Goal: Information Seeking & Learning: Check status

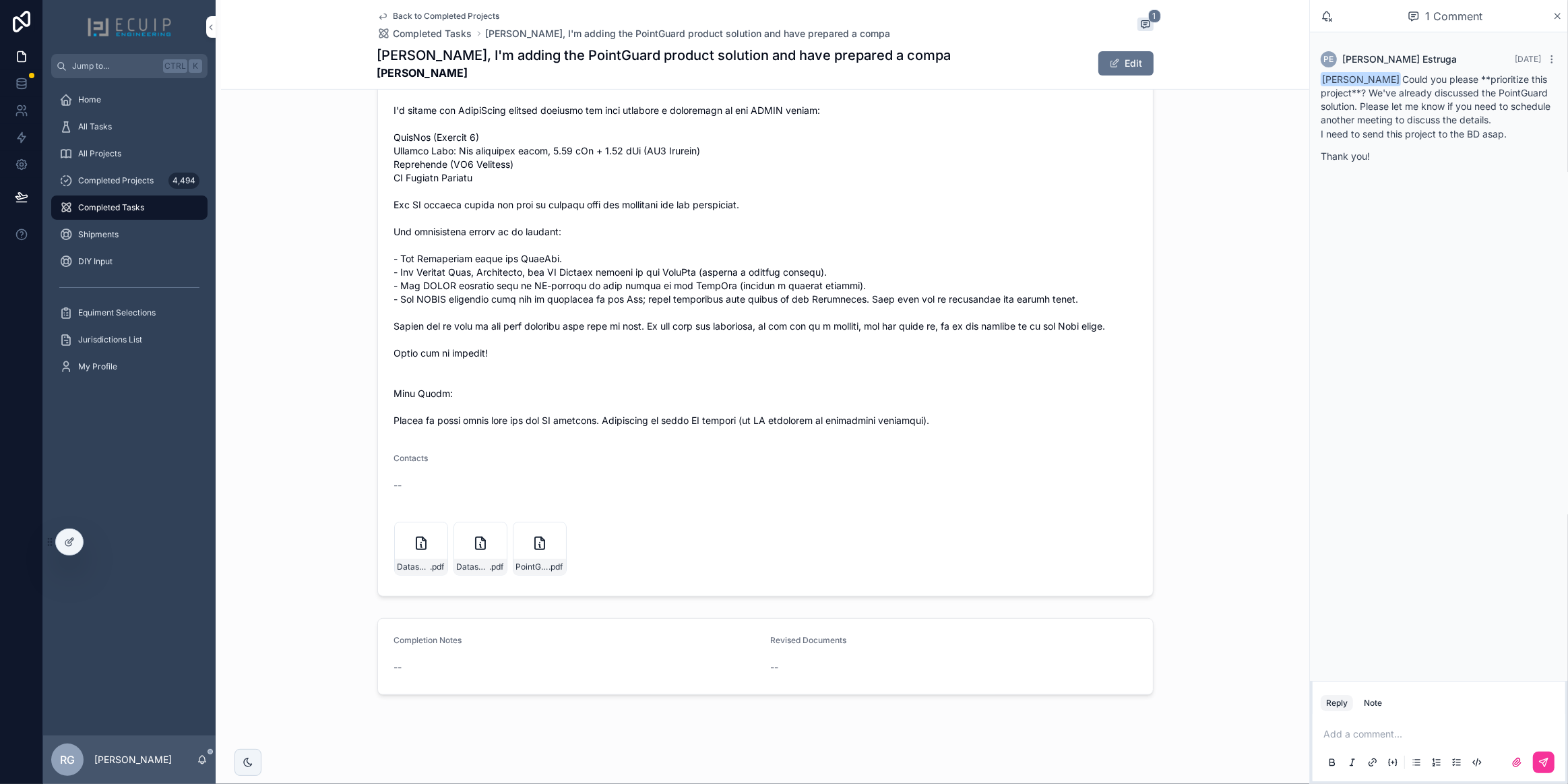
scroll to position [604, 0]
click at [1125, 73] on button "Edit" at bounding box center [1126, 63] width 55 height 24
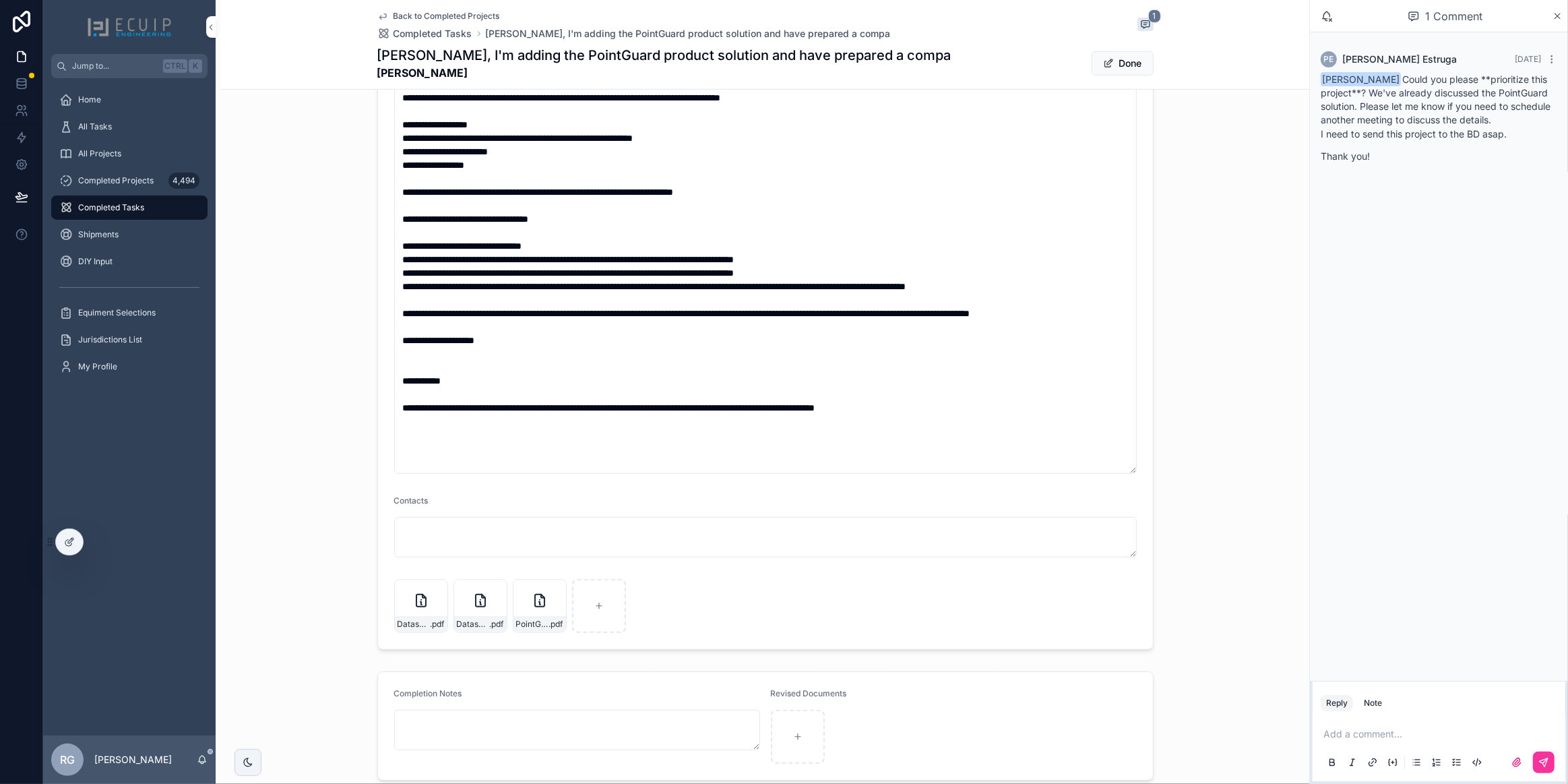
click at [296, 765] on div "Completion Notes Revised Documents" at bounding box center [765, 725] width 1089 height 120
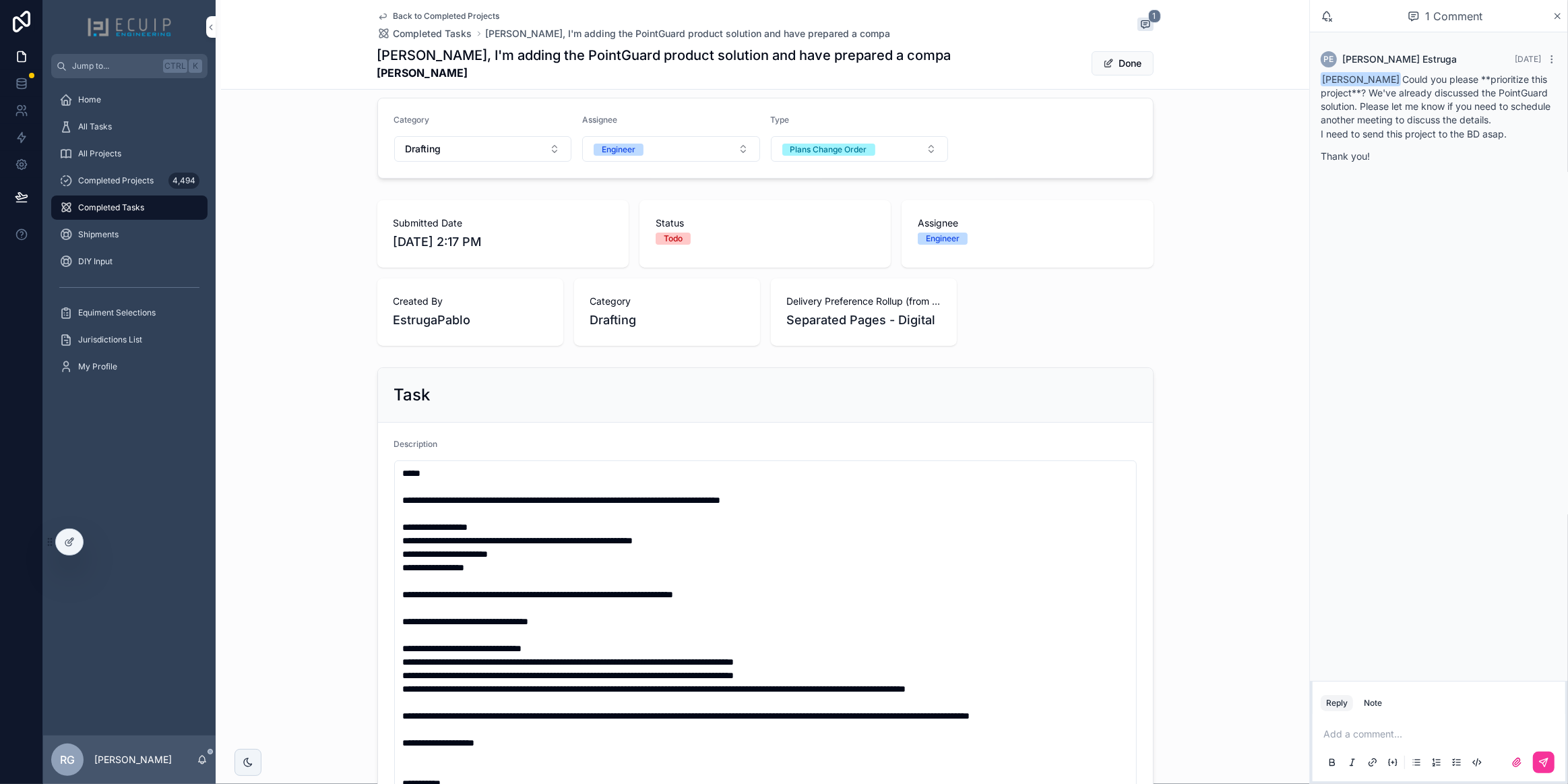
scroll to position [0, 0]
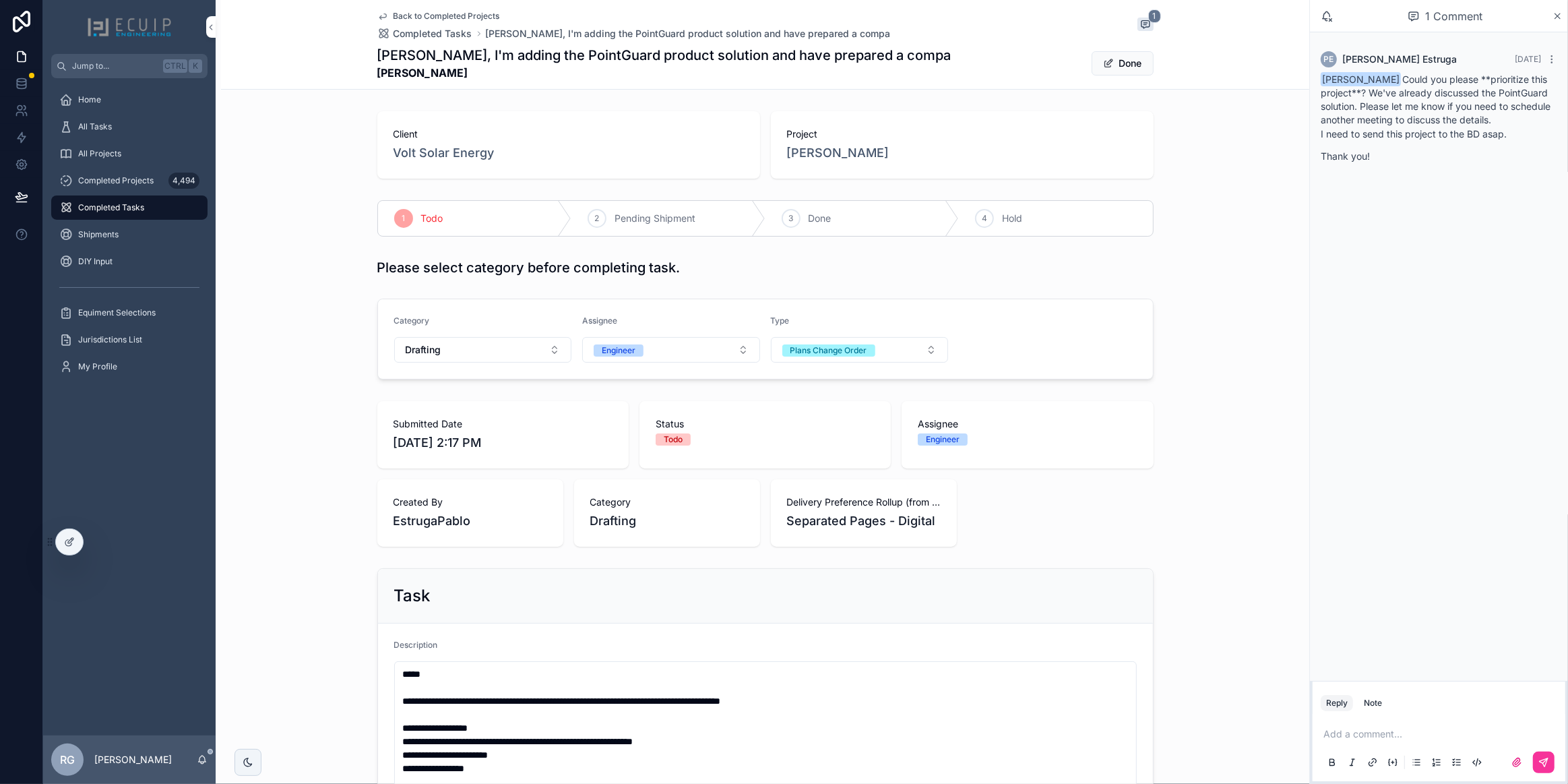
click at [783, 224] on div "3" at bounding box center [791, 218] width 19 height 19
click at [115, 128] on div "All Tasks" at bounding box center [130, 127] width 141 height 22
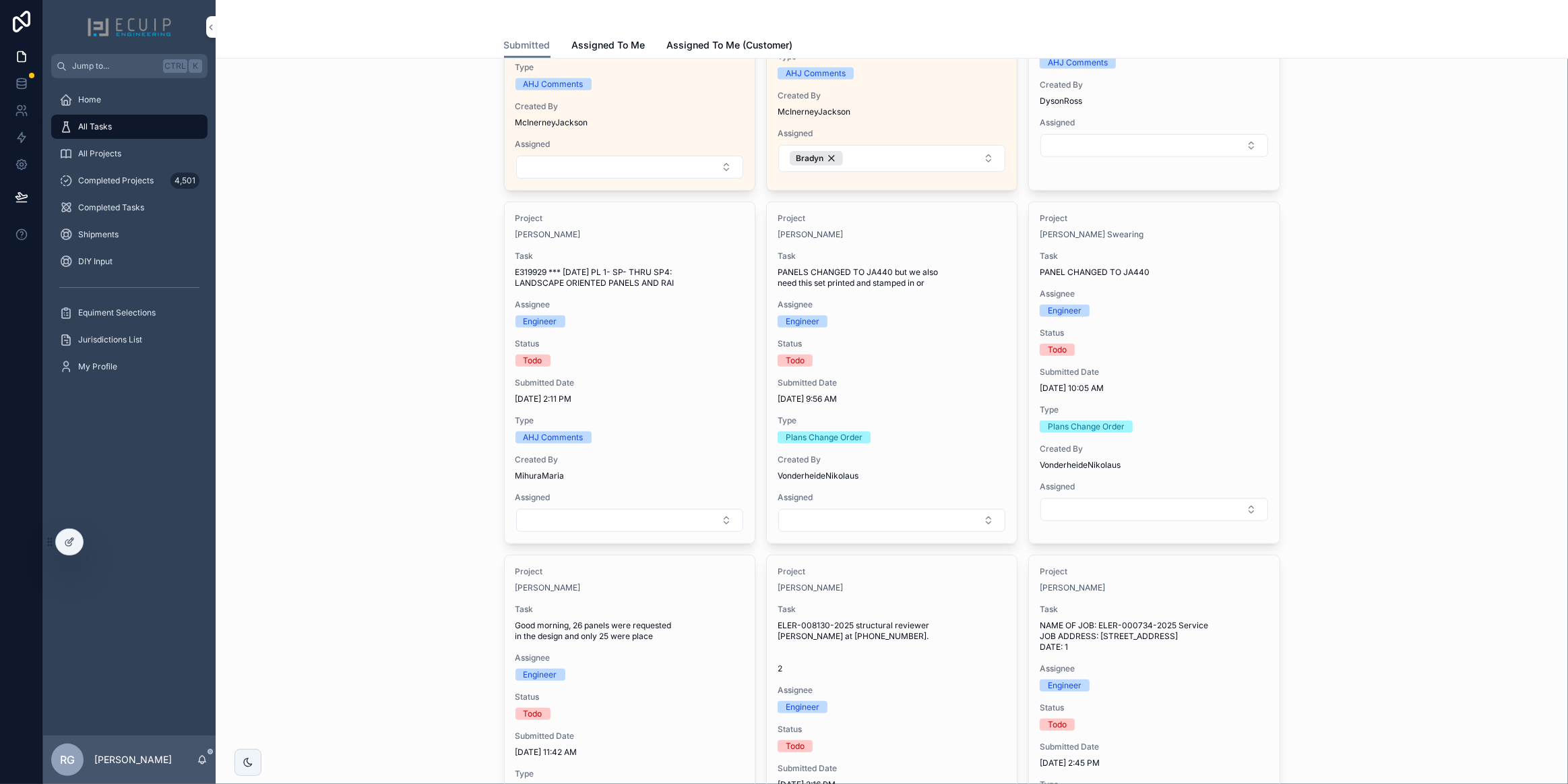
scroll to position [1042, 0]
click at [653, 383] on div "Submitted Date [DATE] 2:11 PM" at bounding box center [630, 387] width 228 height 27
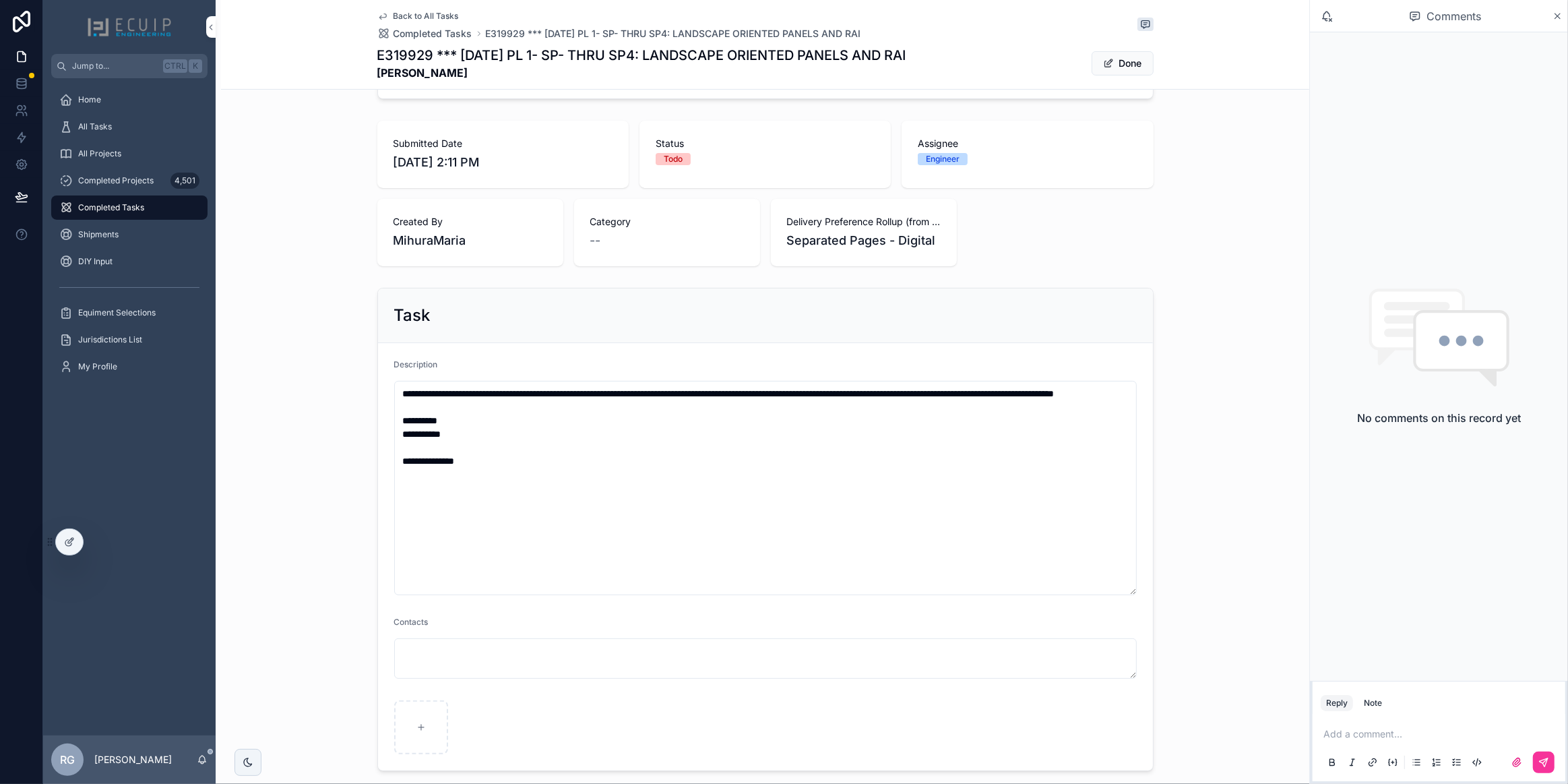
scroll to position [306, 0]
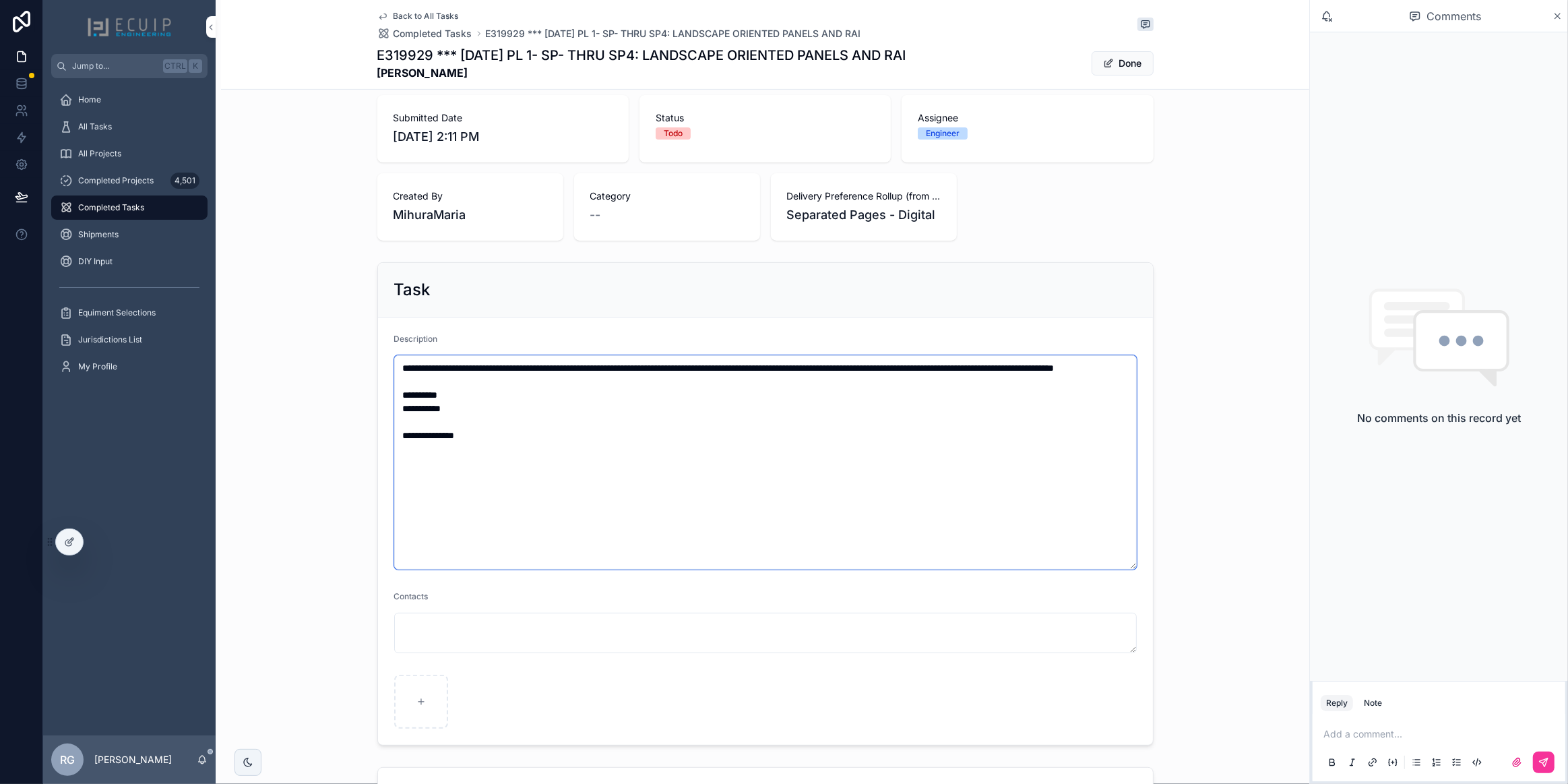
drag, startPoint x: 398, startPoint y: 413, endPoint x: 490, endPoint y: 432, distance: 93.9
click at [485, 432] on textarea "**********" at bounding box center [765, 462] width 742 height 214
click at [506, 433] on textarea "**********" at bounding box center [765, 462] width 742 height 214
click at [505, 447] on textarea "**********" at bounding box center [765, 462] width 742 height 214
click at [496, 422] on textarea "**********" at bounding box center [765, 462] width 742 height 214
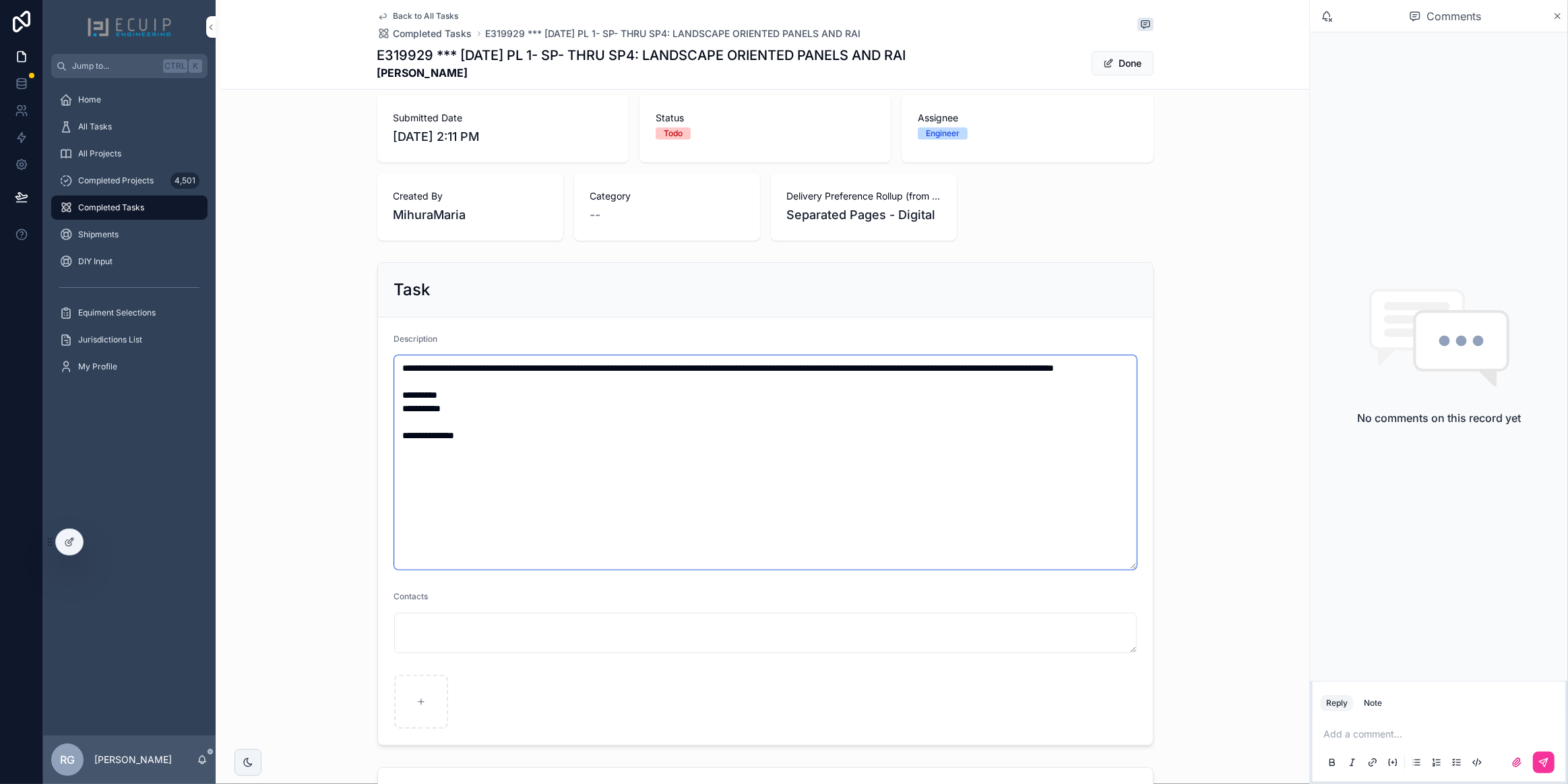
click at [491, 399] on textarea "**********" at bounding box center [765, 462] width 742 height 214
click at [530, 386] on textarea "**********" at bounding box center [765, 462] width 742 height 214
click at [728, 365] on textarea "**********" at bounding box center [765, 462] width 742 height 214
click at [718, 378] on textarea "**********" at bounding box center [765, 462] width 742 height 214
click at [706, 336] on div "Description" at bounding box center [765, 342] width 742 height 17
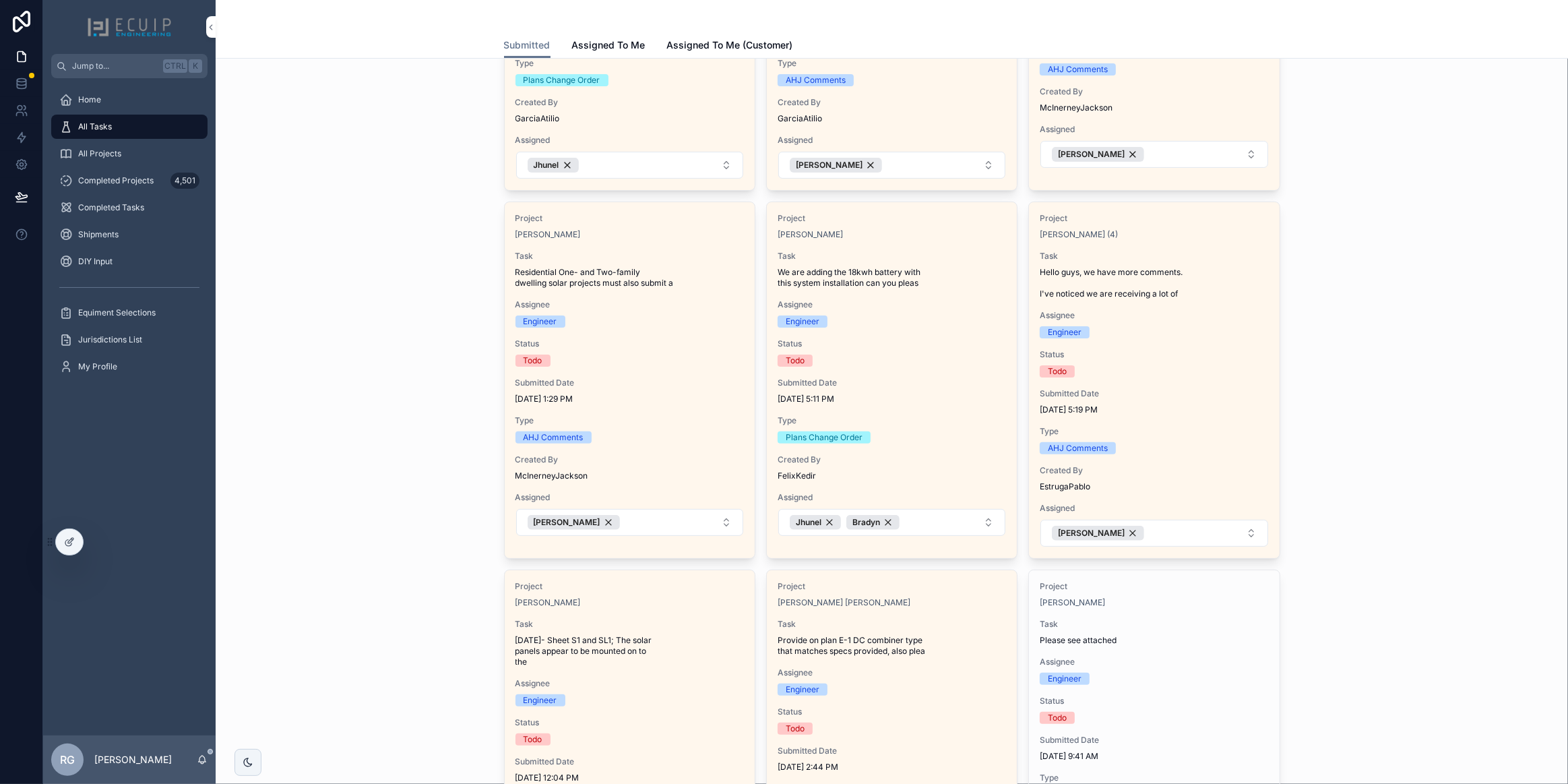
click at [1207, 393] on span "Submitted Date" at bounding box center [1154, 394] width 228 height 11
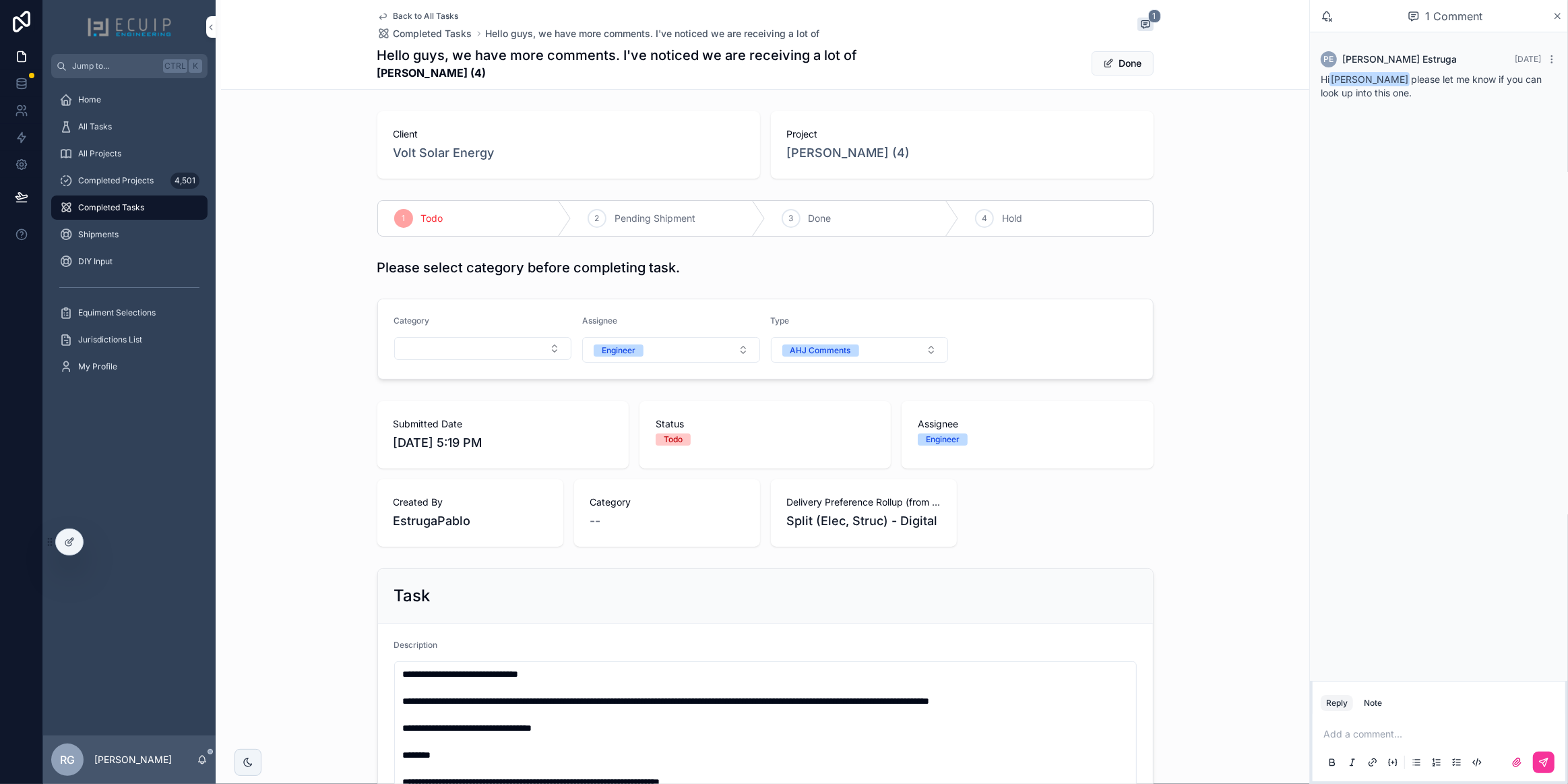
click at [1060, 528] on div "Submitted Date [DATE] 5:19 PM Status Todo Assignee Engineer Created By EstrugaP…" at bounding box center [765, 474] width 776 height 146
click at [859, 154] on span "[PERSON_NAME] (4)" at bounding box center [848, 153] width 123 height 19
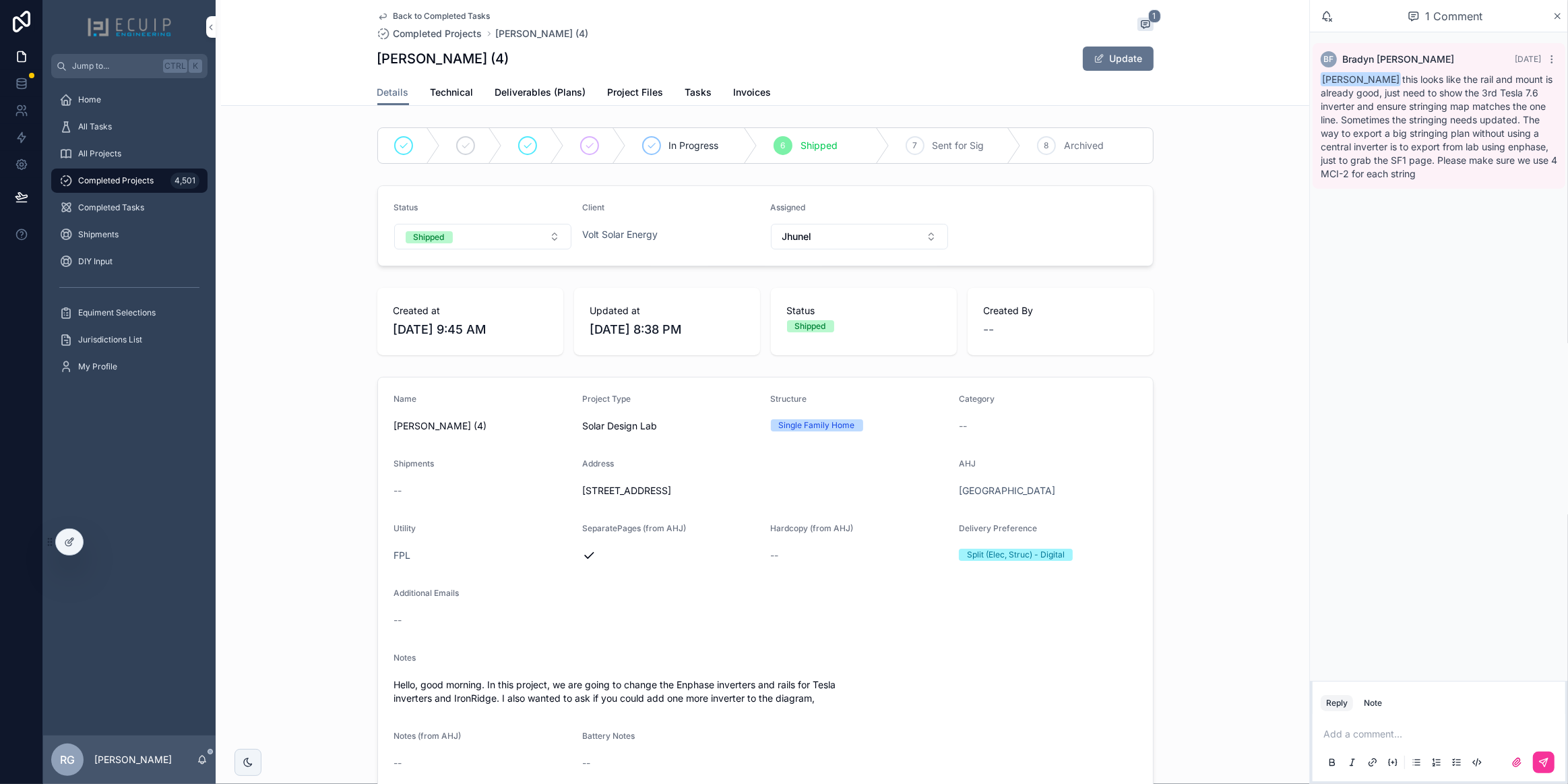
click at [698, 93] on span "Tasks" at bounding box center [698, 93] width 27 height 13
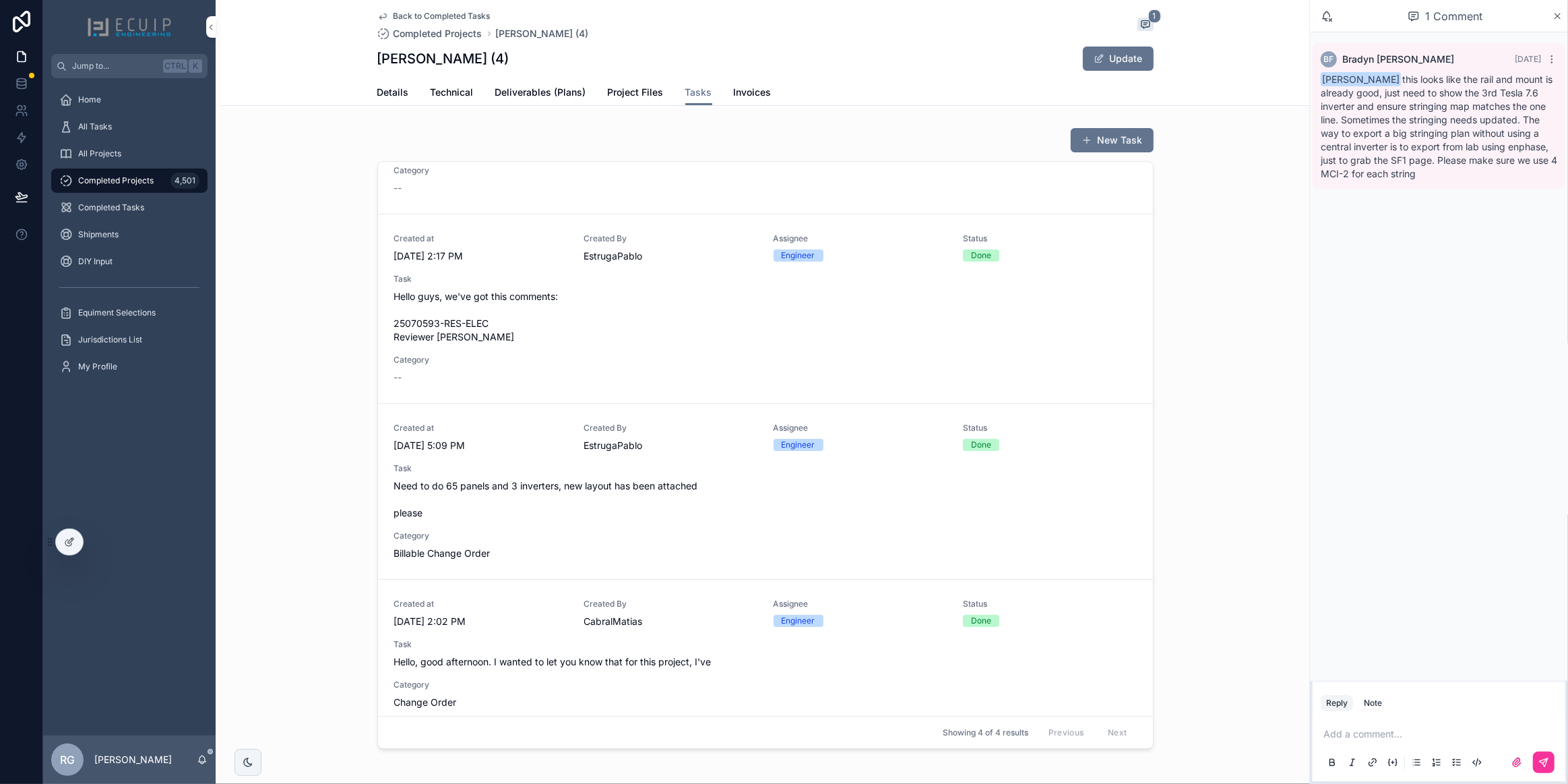
scroll to position [135, 0]
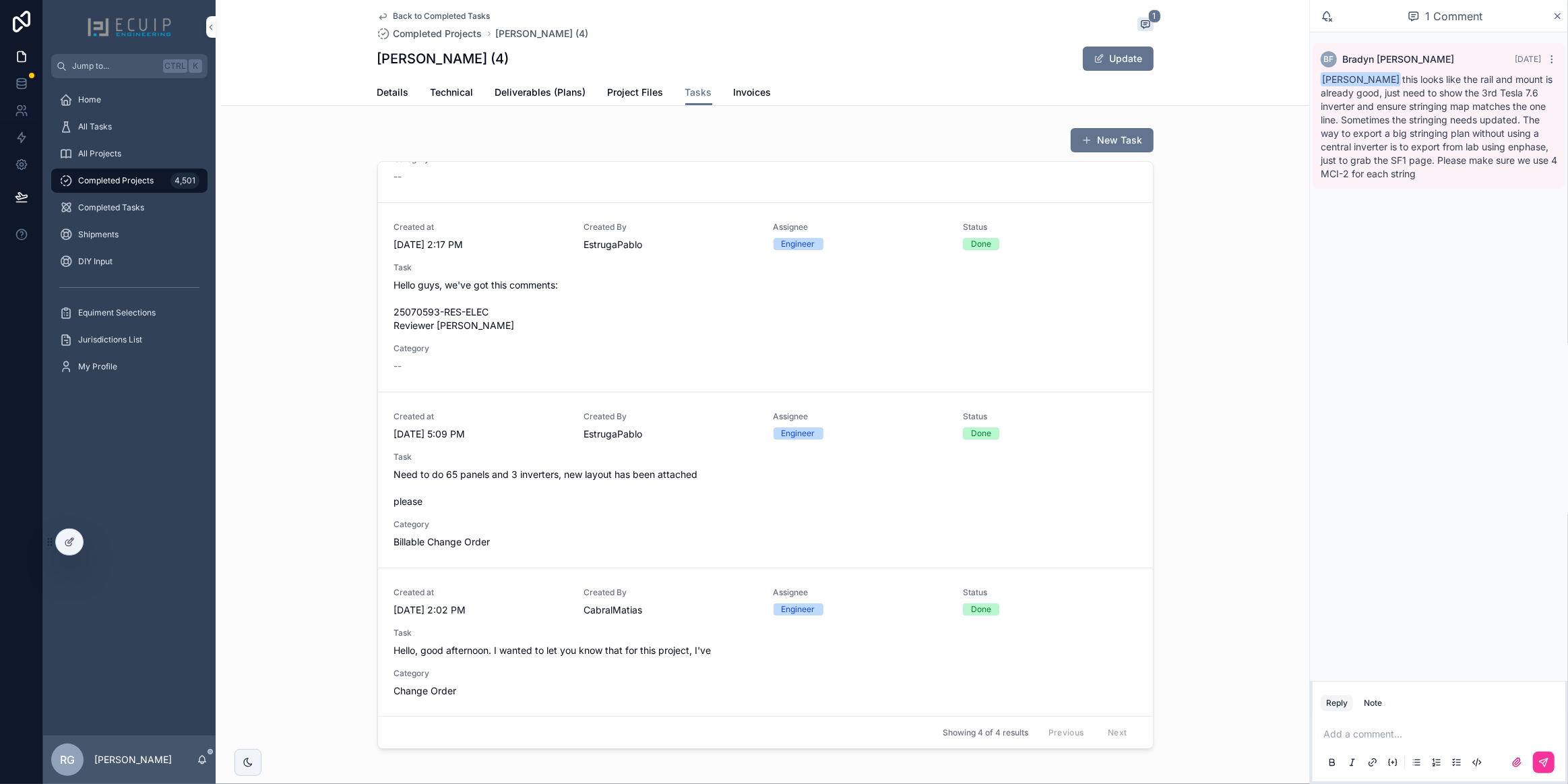
click at [619, 351] on div "Created at [DATE] 2:17 PM Created By EstrugaPablo Assignee Engineer Status Done…" at bounding box center [765, 297] width 742 height 151
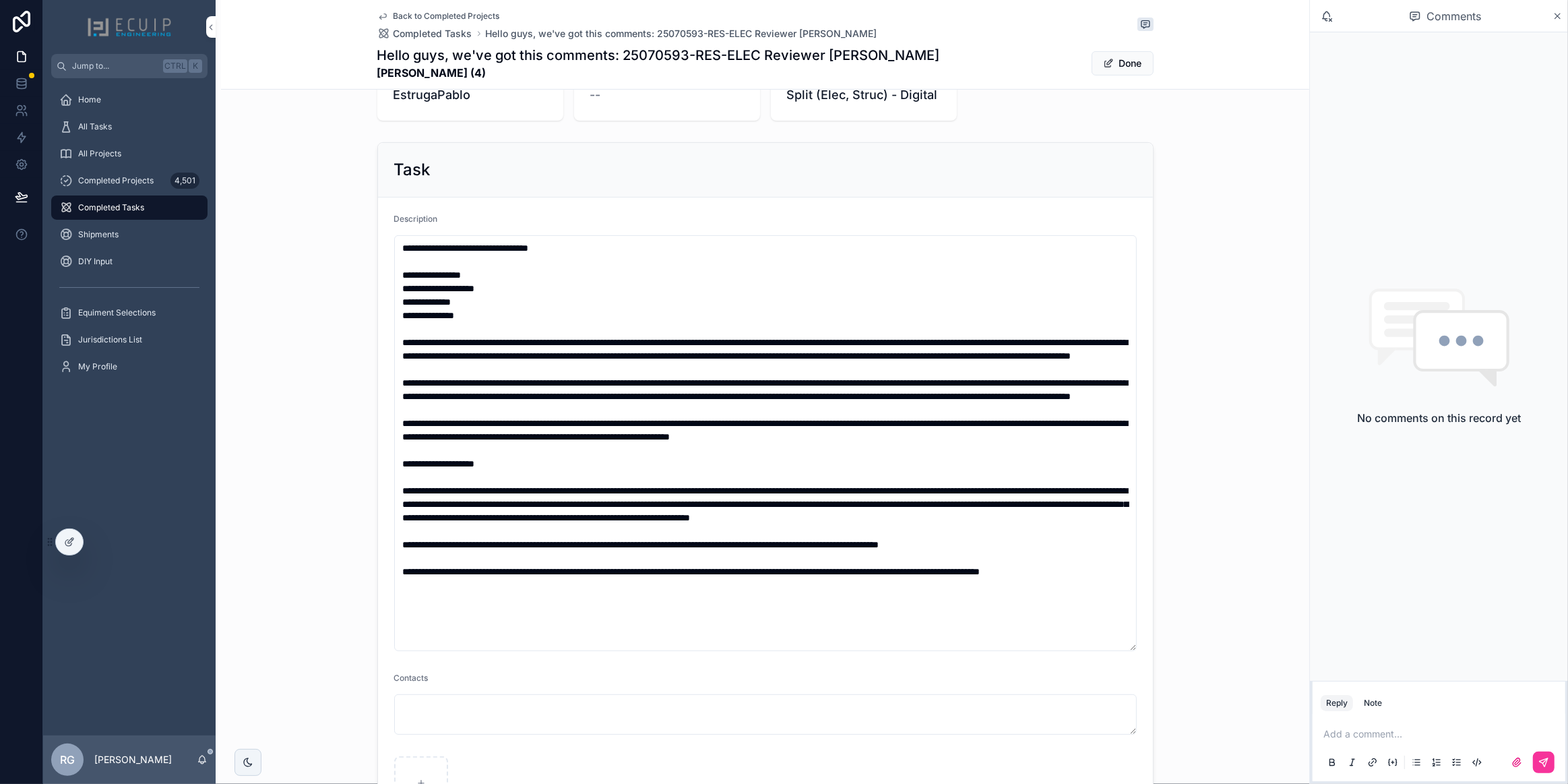
scroll to position [490, 0]
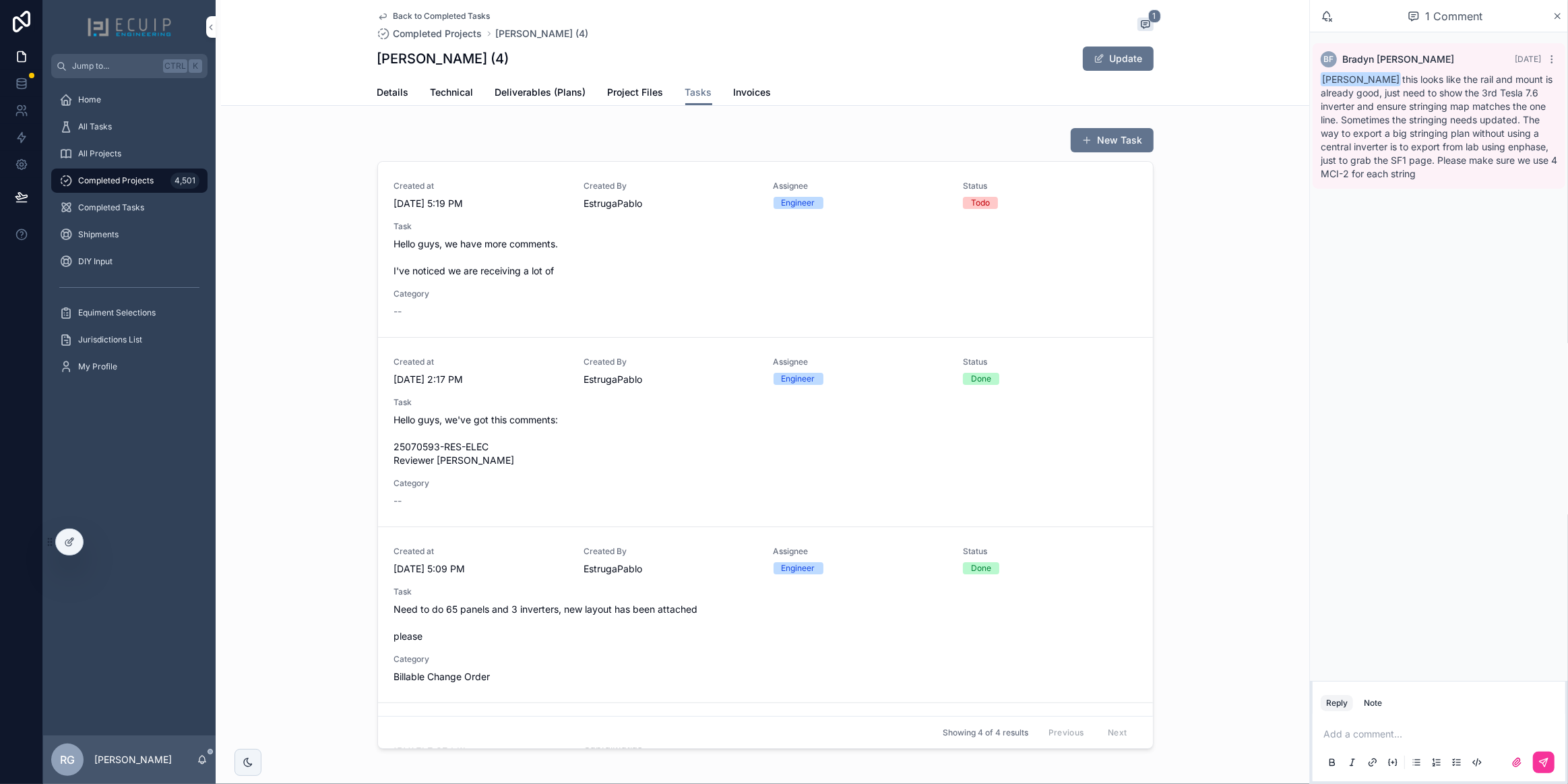
click at [755, 283] on div "Created at [DATE] 5:19 PM Created By EstrugaPablo Assignee Engineer Status Todo…" at bounding box center [765, 249] width 742 height 137
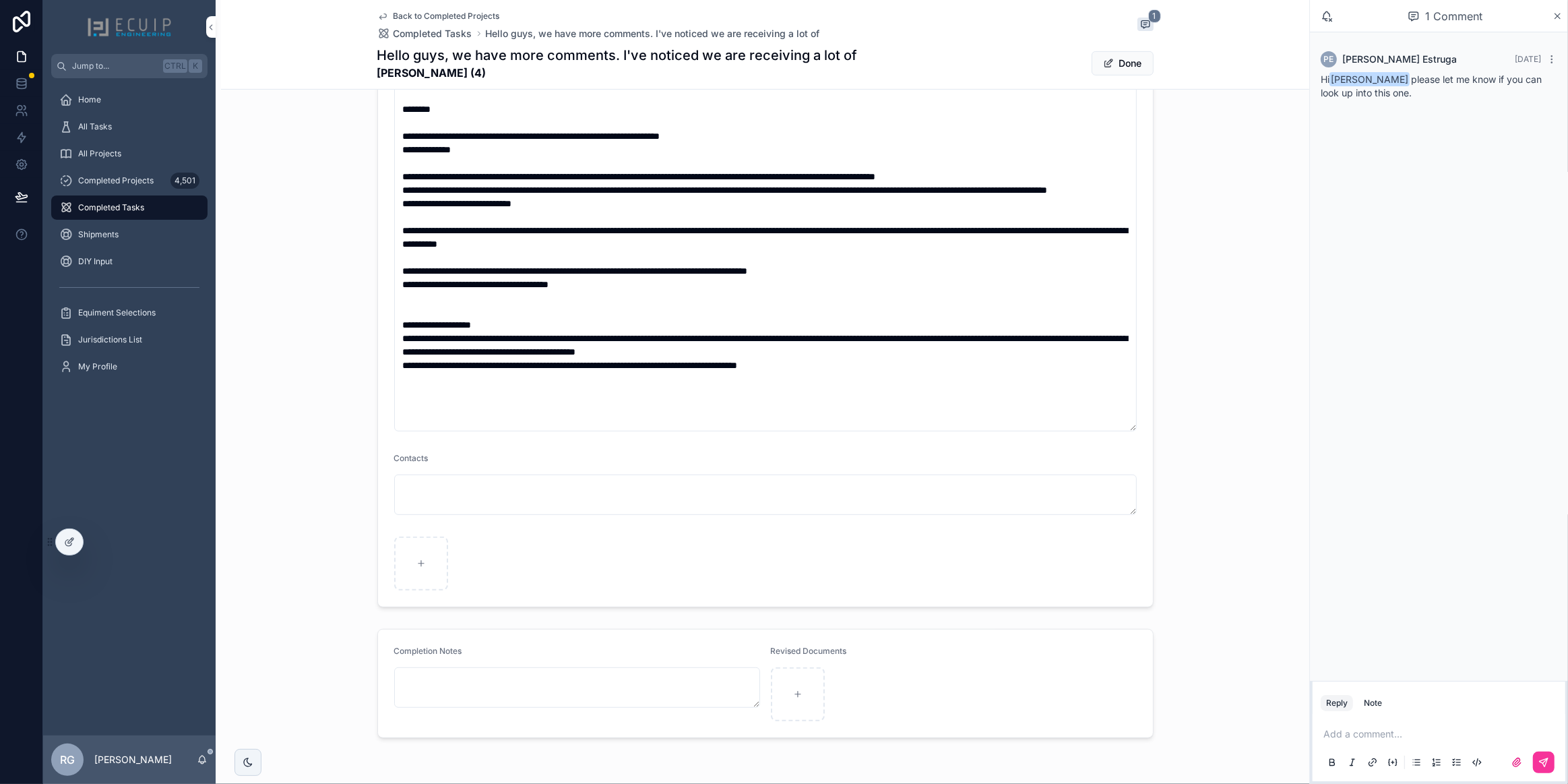
scroll to position [674, 0]
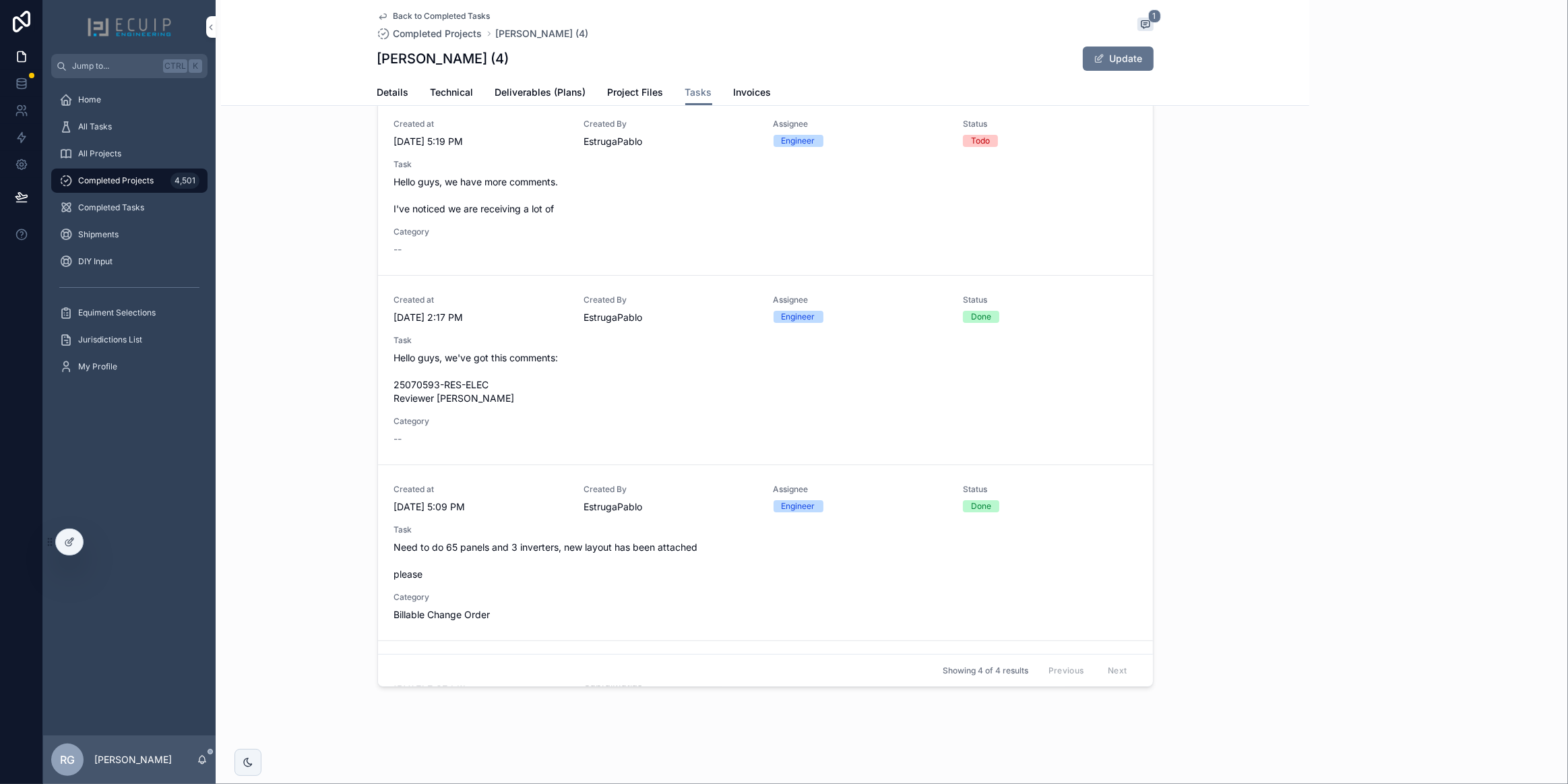
scroll to position [61, 0]
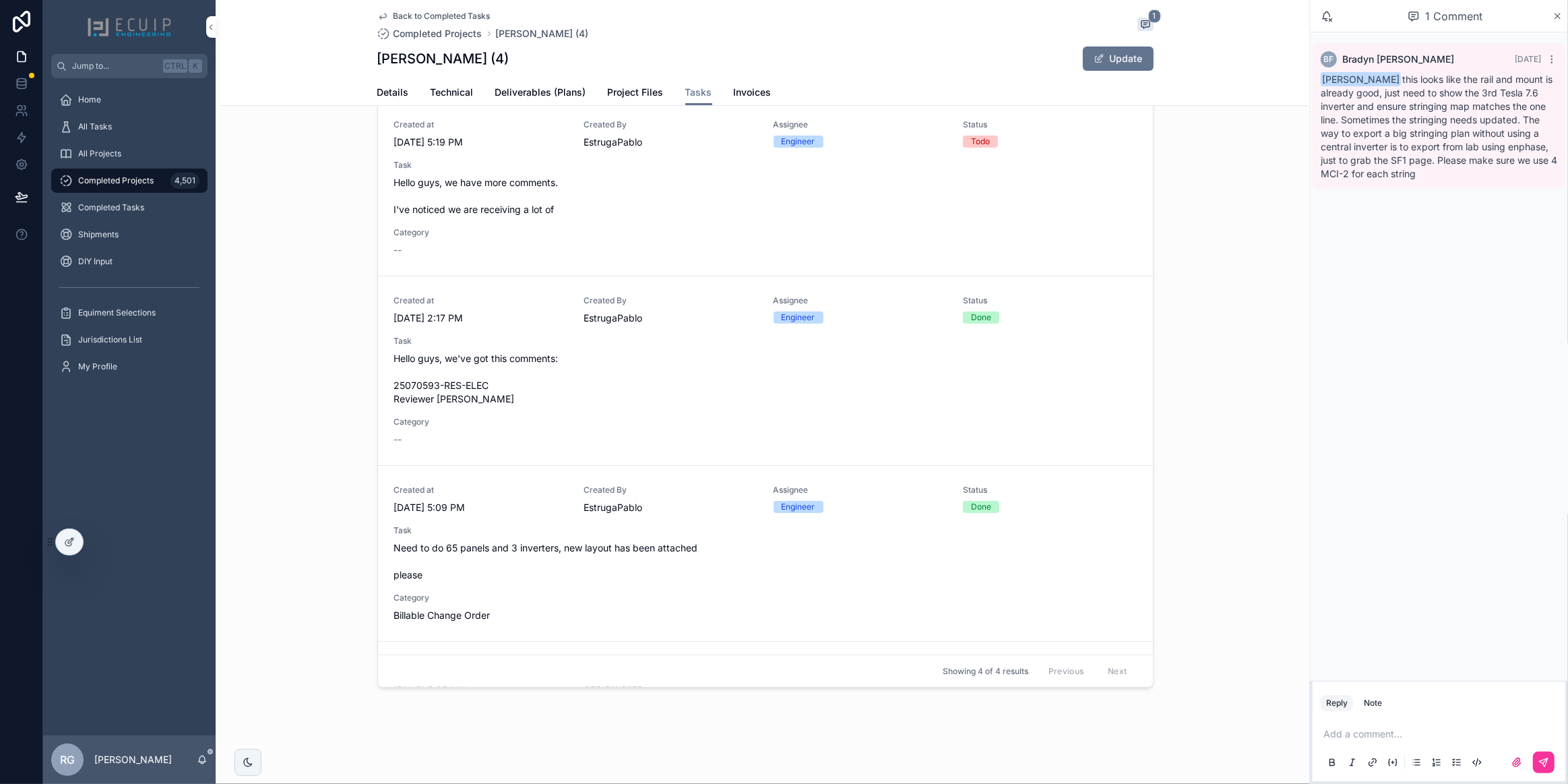
click at [846, 172] on div "Task Hello guys, we have more comments. I've noticed we are receiving a lot of" at bounding box center [765, 188] width 742 height 56
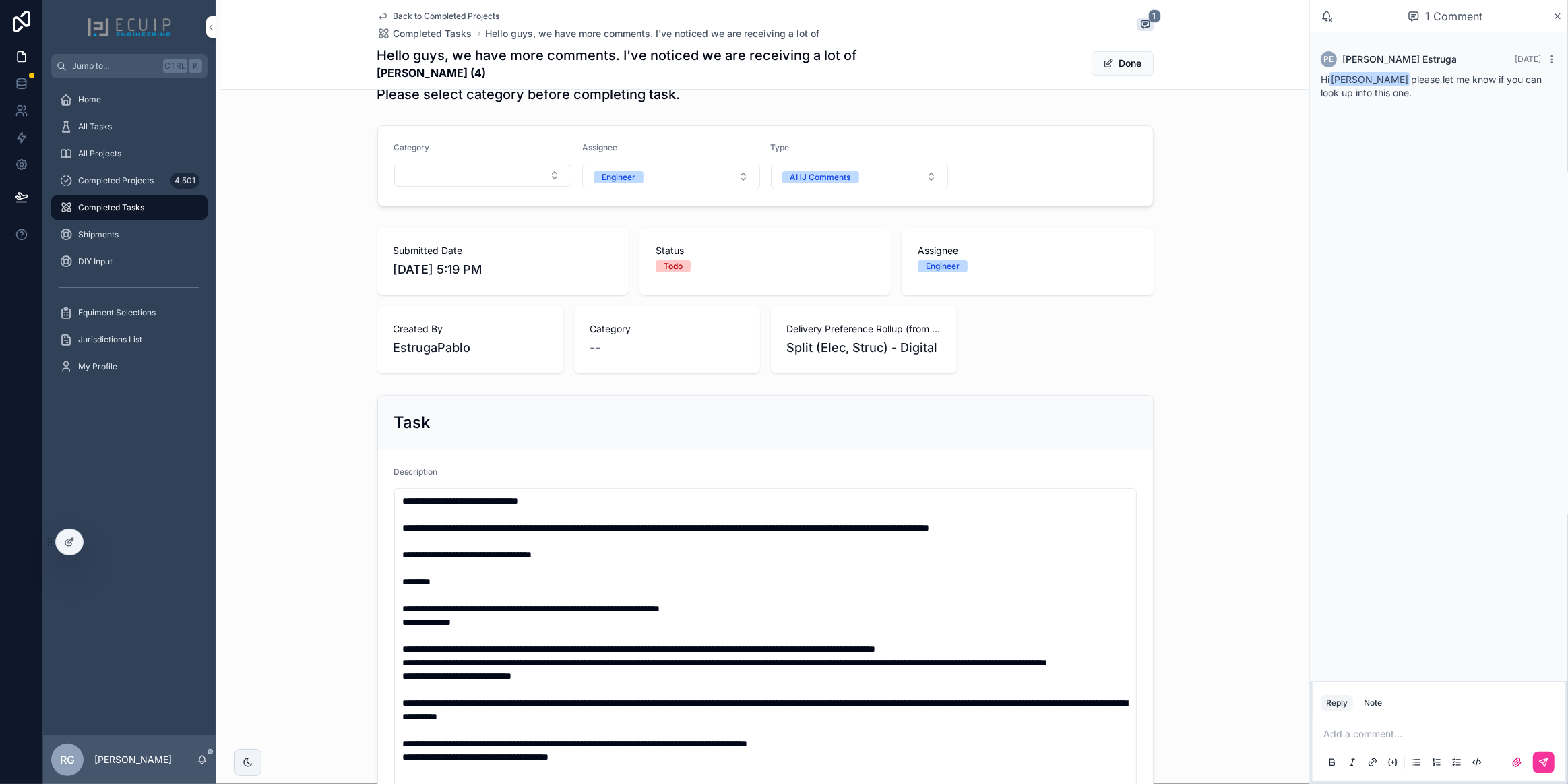
scroll to position [429, 0]
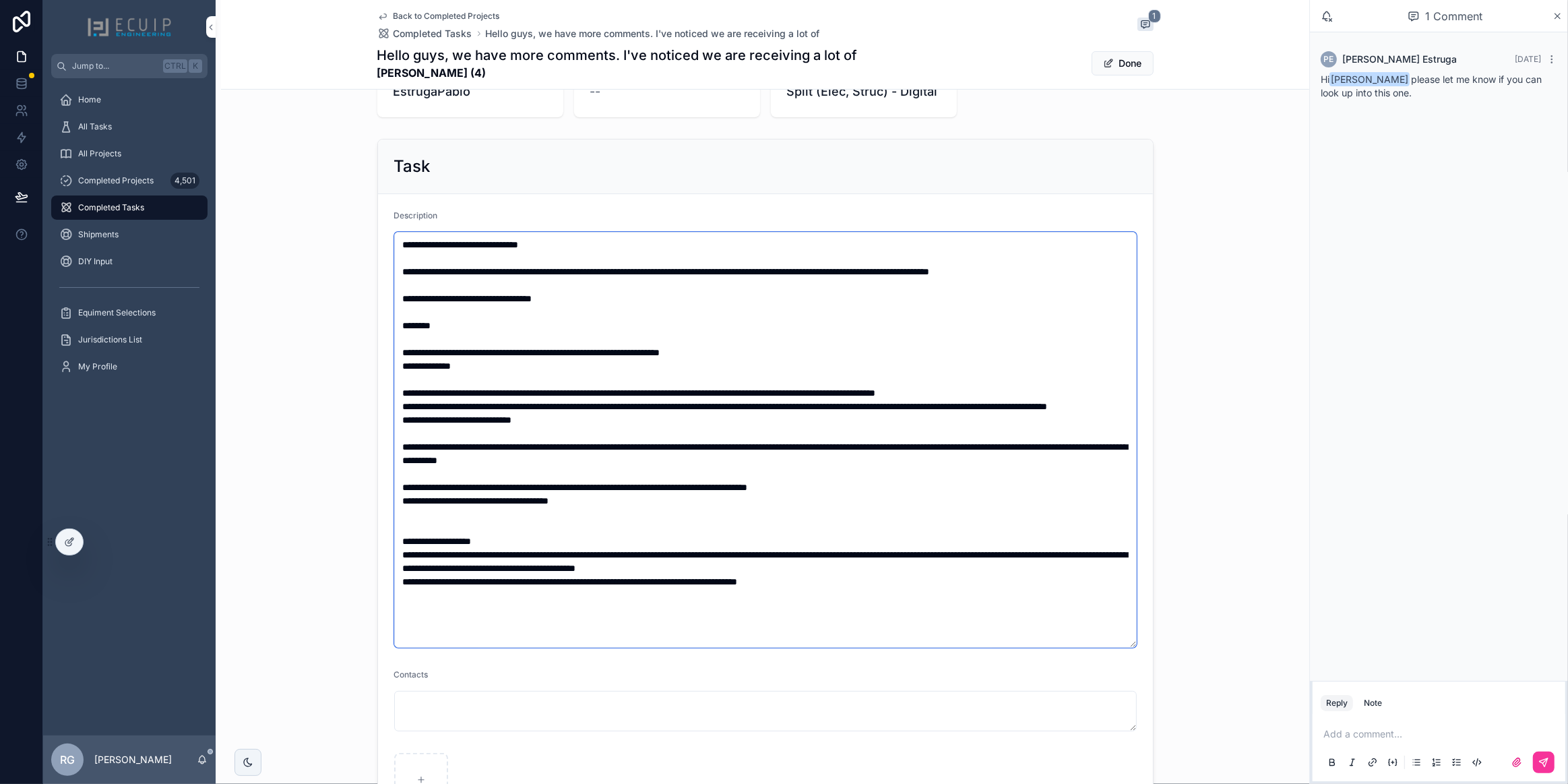
drag, startPoint x: 841, startPoint y: 597, endPoint x: 390, endPoint y: 397, distance: 493.4
click at [394, 397] on textarea "scrollable content" at bounding box center [765, 439] width 742 height 416
drag, startPoint x: 585, startPoint y: 347, endPoint x: 493, endPoint y: 352, distance: 92.1
click at [493, 352] on textarea "scrollable content" at bounding box center [765, 439] width 742 height 416
drag, startPoint x: 466, startPoint y: 369, endPoint x: 392, endPoint y: 368, distance: 74.0
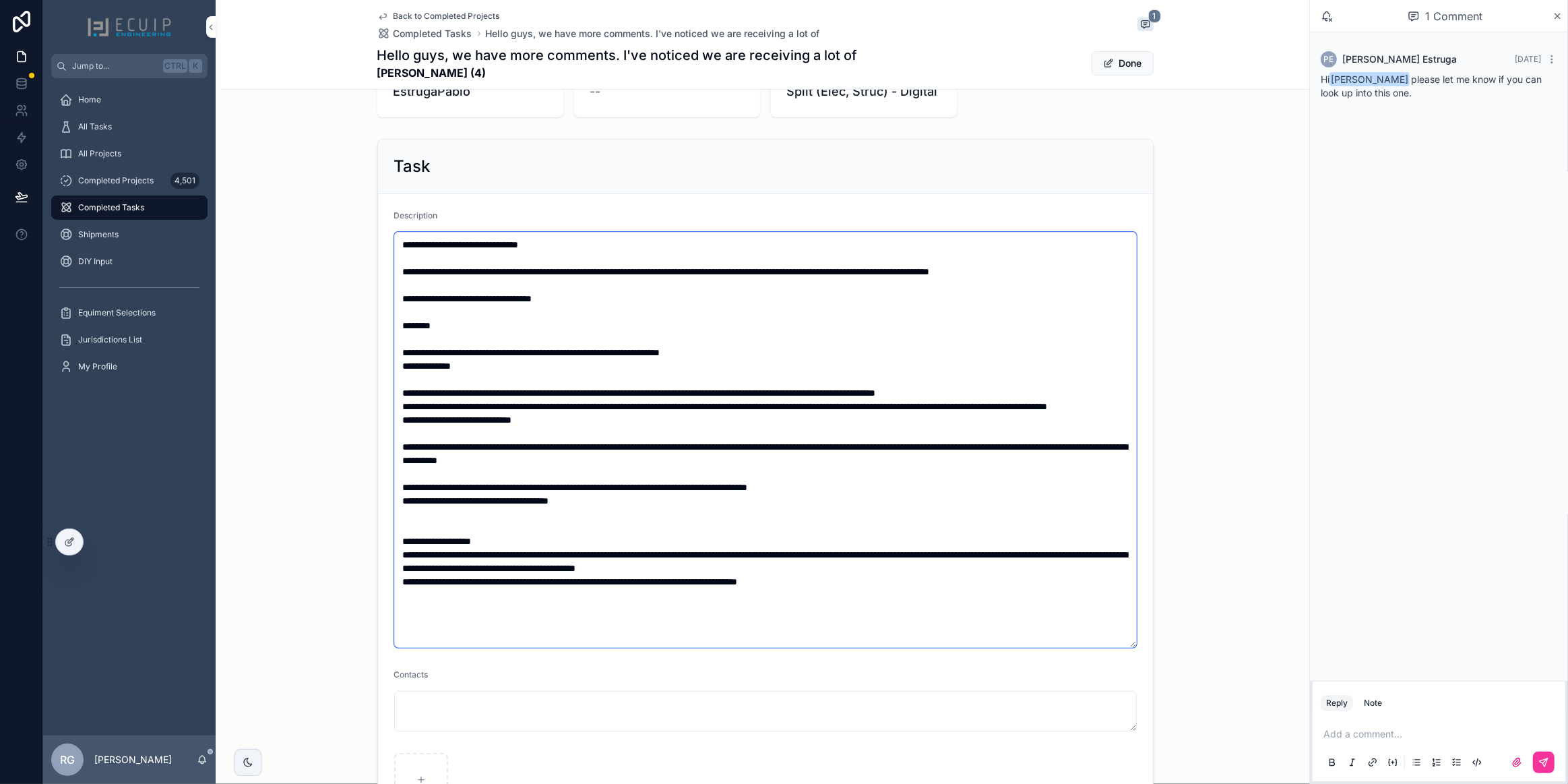
click at [394, 368] on textarea "scrollable content" at bounding box center [765, 439] width 742 height 416
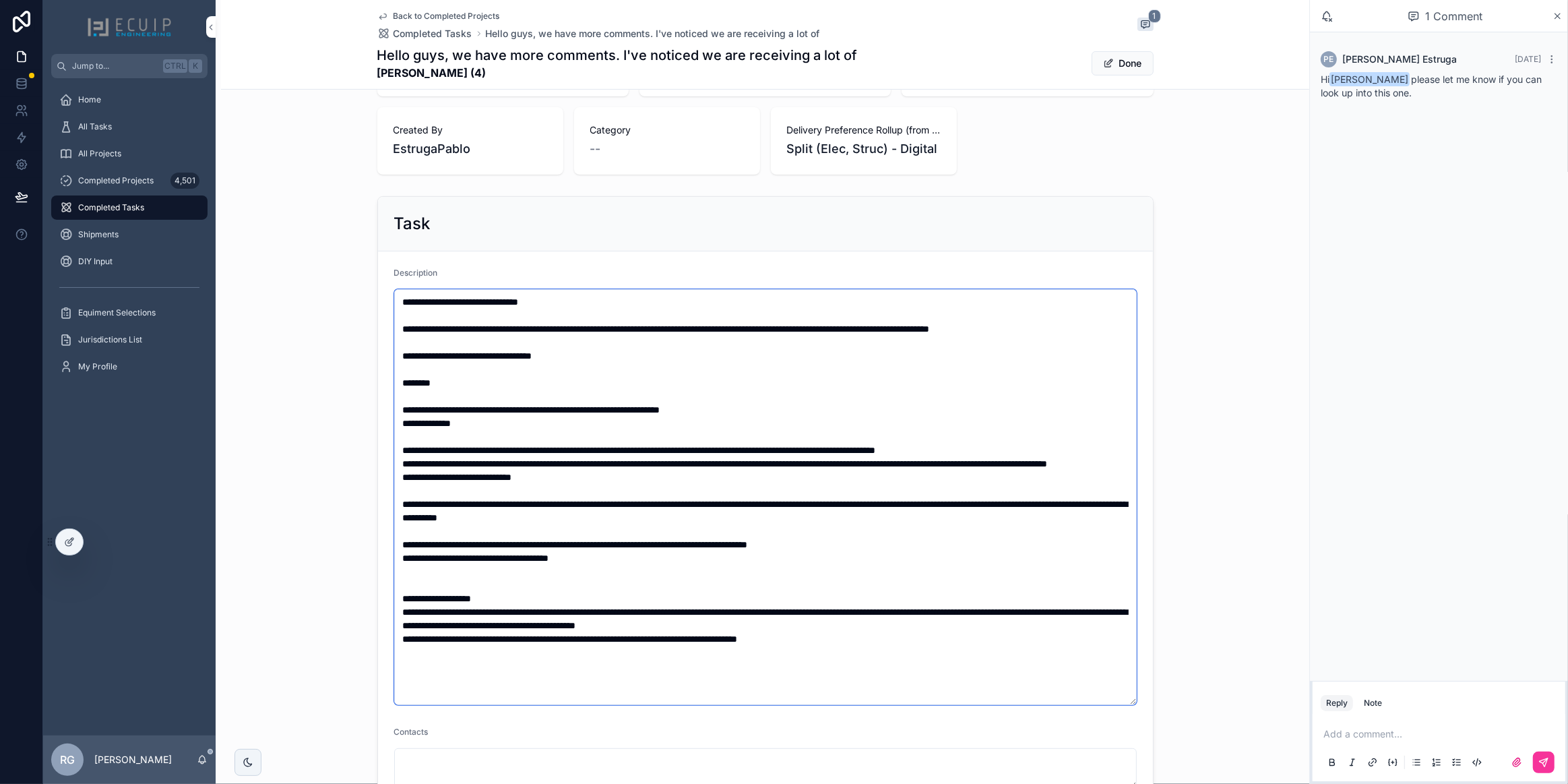
scroll to position [368, 0]
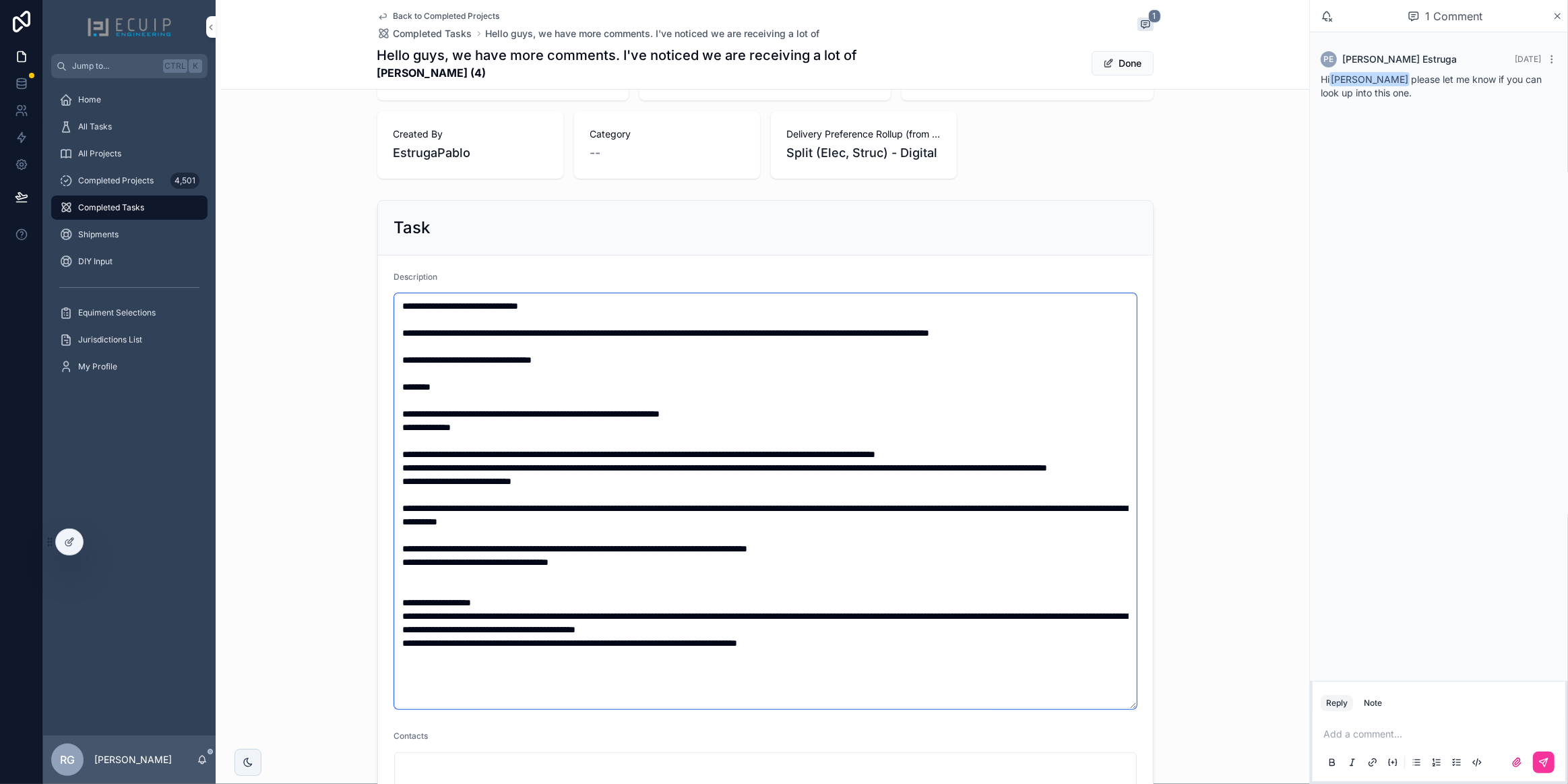
drag, startPoint x: 662, startPoint y: 414, endPoint x: 644, endPoint y: 418, distance: 18.4
click at [644, 418] on textarea "scrollable content" at bounding box center [765, 501] width 742 height 416
drag, startPoint x: 484, startPoint y: 74, endPoint x: 364, endPoint y: 76, distance: 120.0
click at [364, 76] on div "Back to Completed Projects Completed Tasks Hello guys, we have more comments. I…" at bounding box center [765, 45] width 1089 height 89
copy strong "[PERSON_NAME]"
